Goal: Navigation & Orientation: Find specific page/section

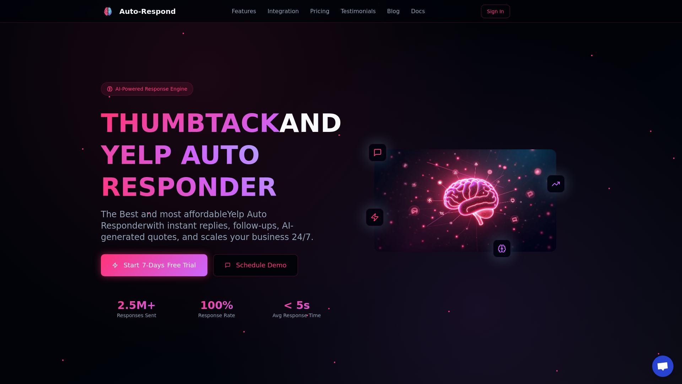
click at [387, 11] on link "Blog" at bounding box center [393, 11] width 12 height 9
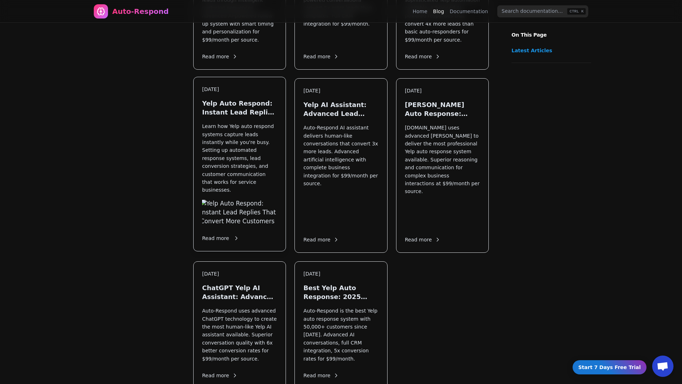
scroll to position [778, 0]
